Goal: Transaction & Acquisition: Subscribe to service/newsletter

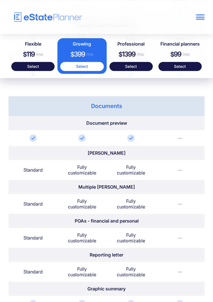
scroll to position [838, 0]
